Goal: Task Accomplishment & Management: Manage account settings

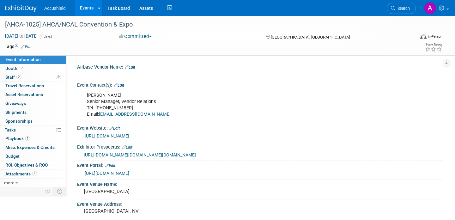
select select "Yes"
select select "WIP"
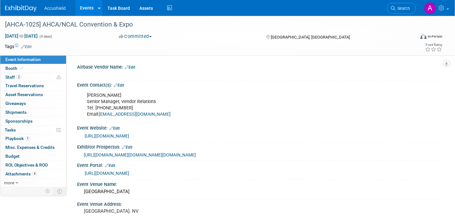
click at [29, 58] on span "Event Information" at bounding box center [22, 59] width 35 height 5
select select "Yes"
select select "WIP"
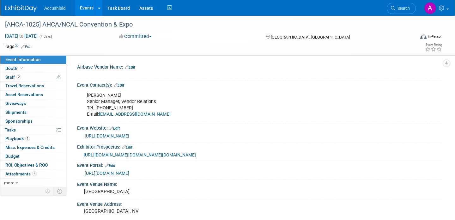
select select "WIP"
